Goal: Transaction & Acquisition: Purchase product/service

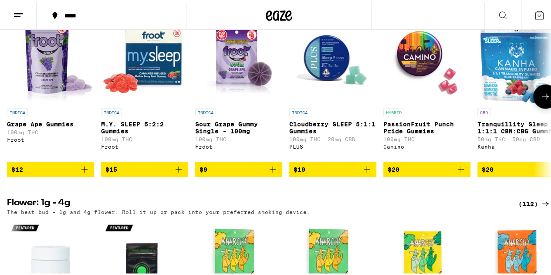
scroll to position [872, 0]
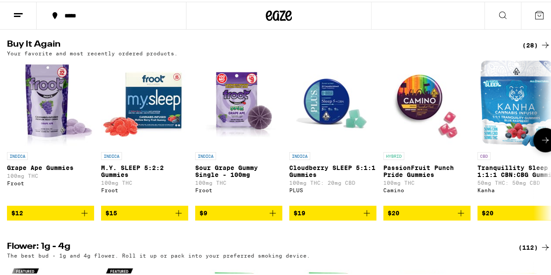
click at [542, 142] on icon at bounding box center [545, 139] width 7 height 6
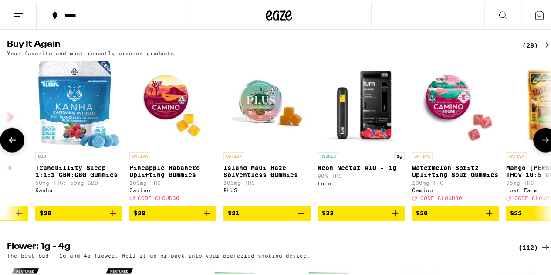
click at [541, 144] on icon at bounding box center [546, 138] width 10 height 10
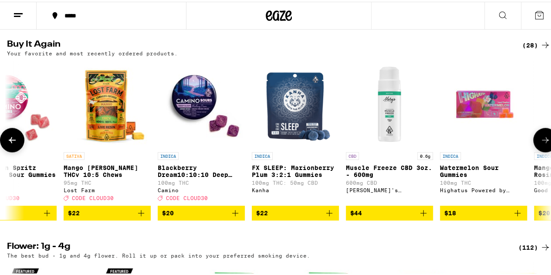
click at [541, 144] on icon at bounding box center [546, 138] width 10 height 10
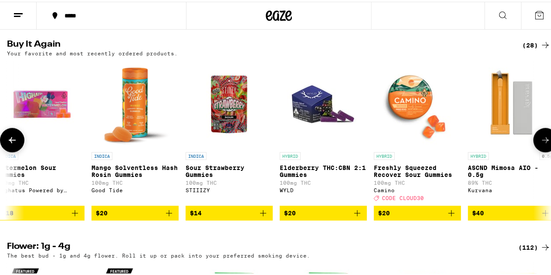
click at [541, 144] on icon at bounding box center [546, 138] width 10 height 10
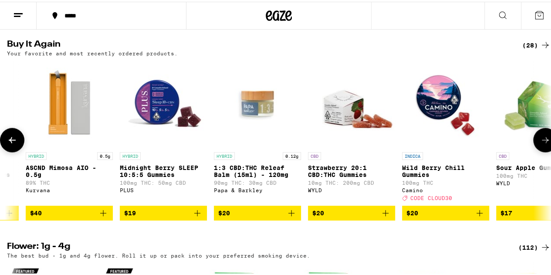
click at [541, 144] on icon at bounding box center [546, 138] width 10 height 10
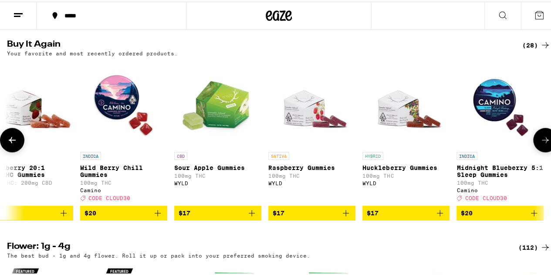
scroll to position [0, 2099]
click at [538, 151] on div at bounding box center [546, 138] width 24 height 24
click at [498, 13] on icon at bounding box center [503, 13] width 10 height 10
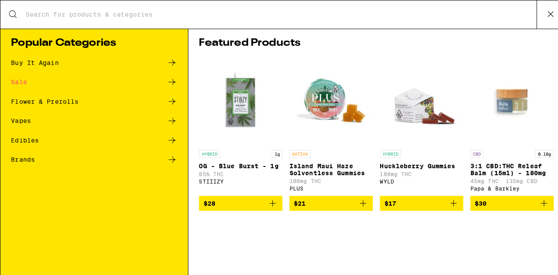
scroll to position [0, 2093]
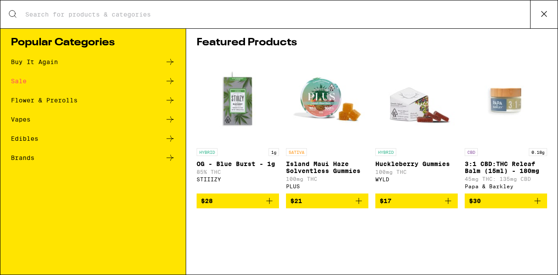
click at [212, 21] on div "Search for Products" at bounding box center [278, 14] width 557 height 28
click at [214, 14] on input "Search for Products" at bounding box center [277, 14] width 505 height 8
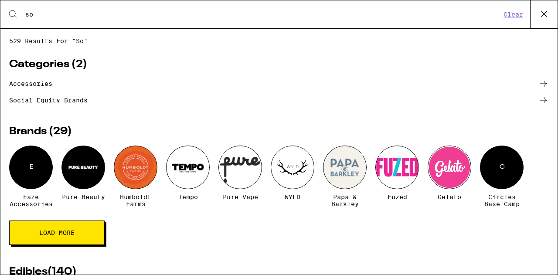
type input "s"
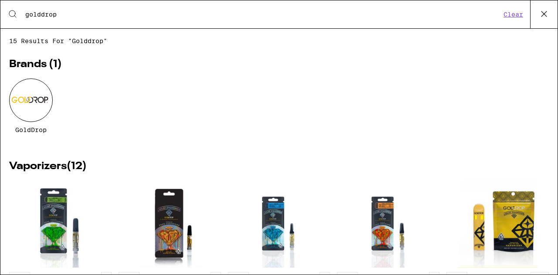
type input "golddrop"
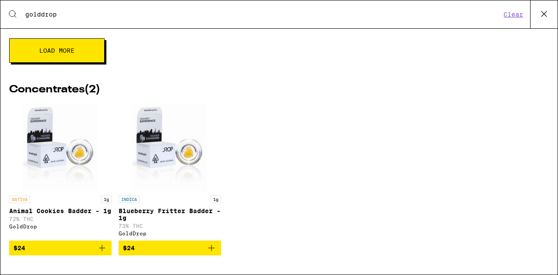
scroll to position [483, 0]
